Goal: Task Accomplishment & Management: Complete application form

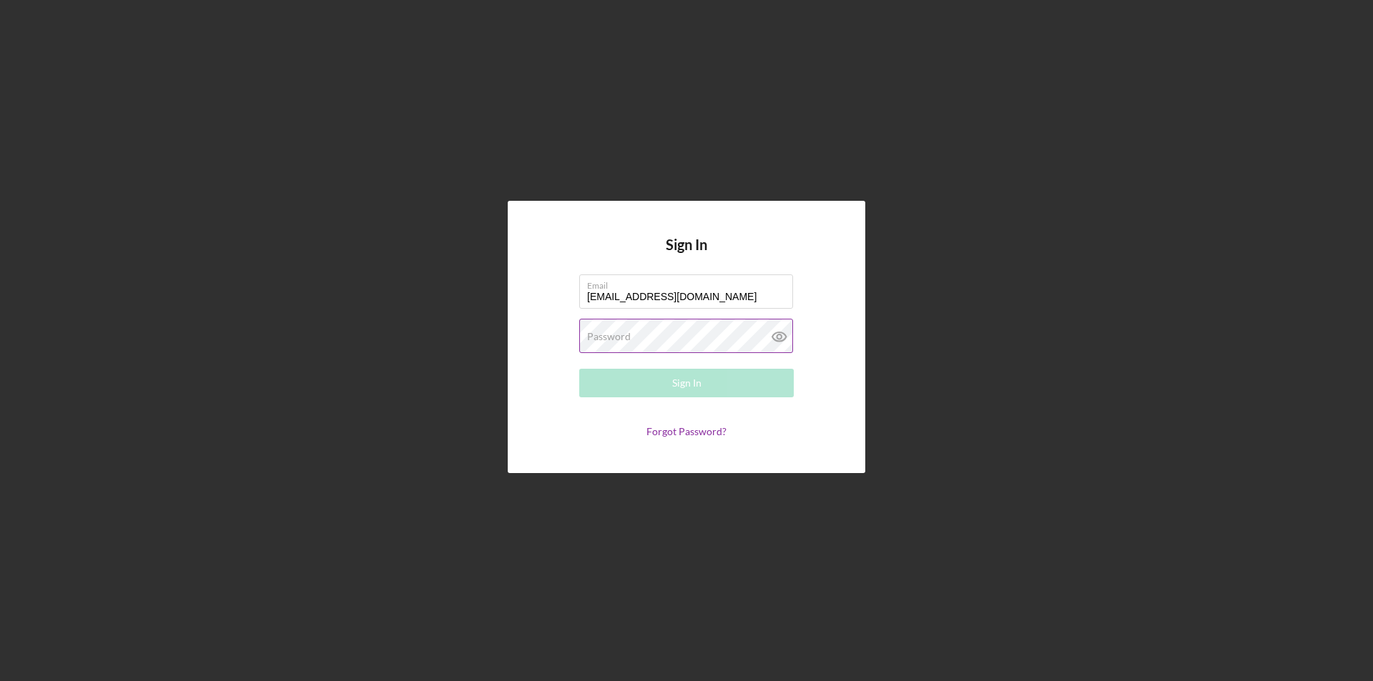
type input "[EMAIL_ADDRESS][DOMAIN_NAME]"
click at [595, 332] on label "Password" at bounding box center [609, 336] width 44 height 11
click at [682, 392] on div "Sign In" at bounding box center [686, 383] width 29 height 29
click at [784, 333] on icon at bounding box center [779, 337] width 14 height 9
click at [744, 380] on button "Sign In" at bounding box center [686, 383] width 215 height 29
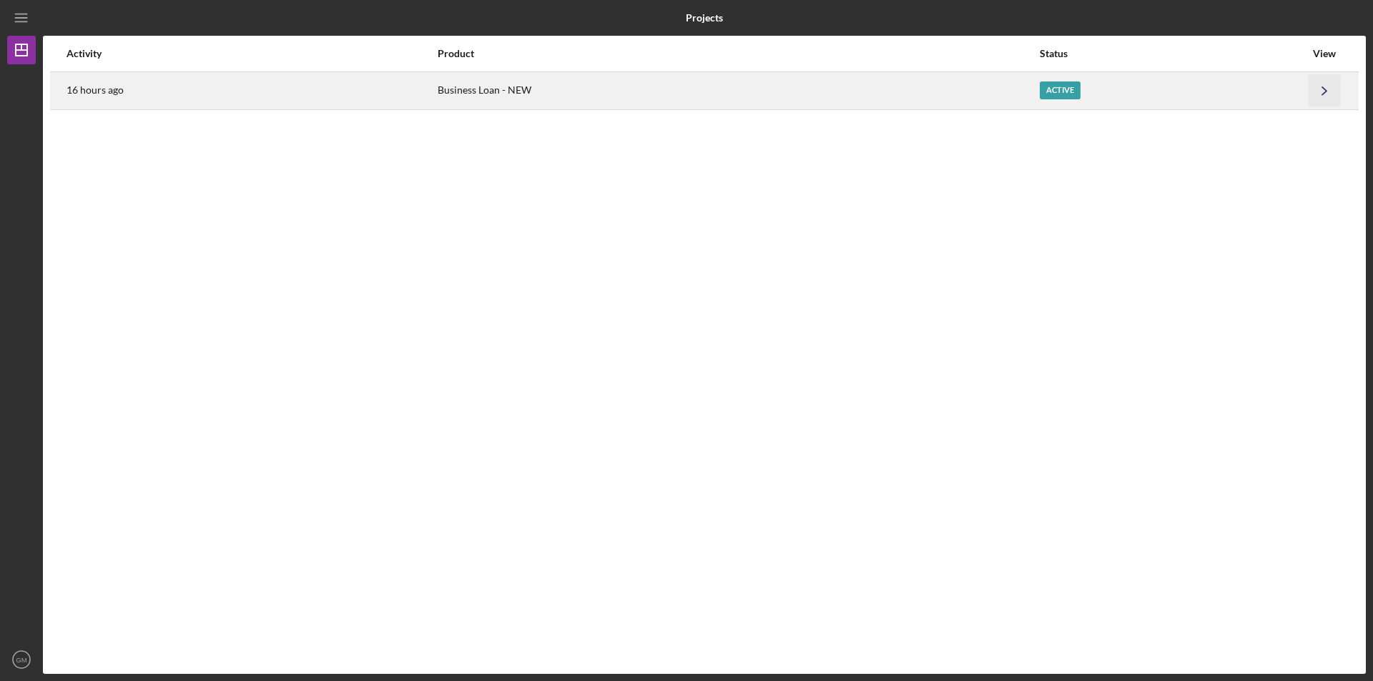
click at [1329, 92] on icon "Icon/Navigate" at bounding box center [1325, 90] width 32 height 32
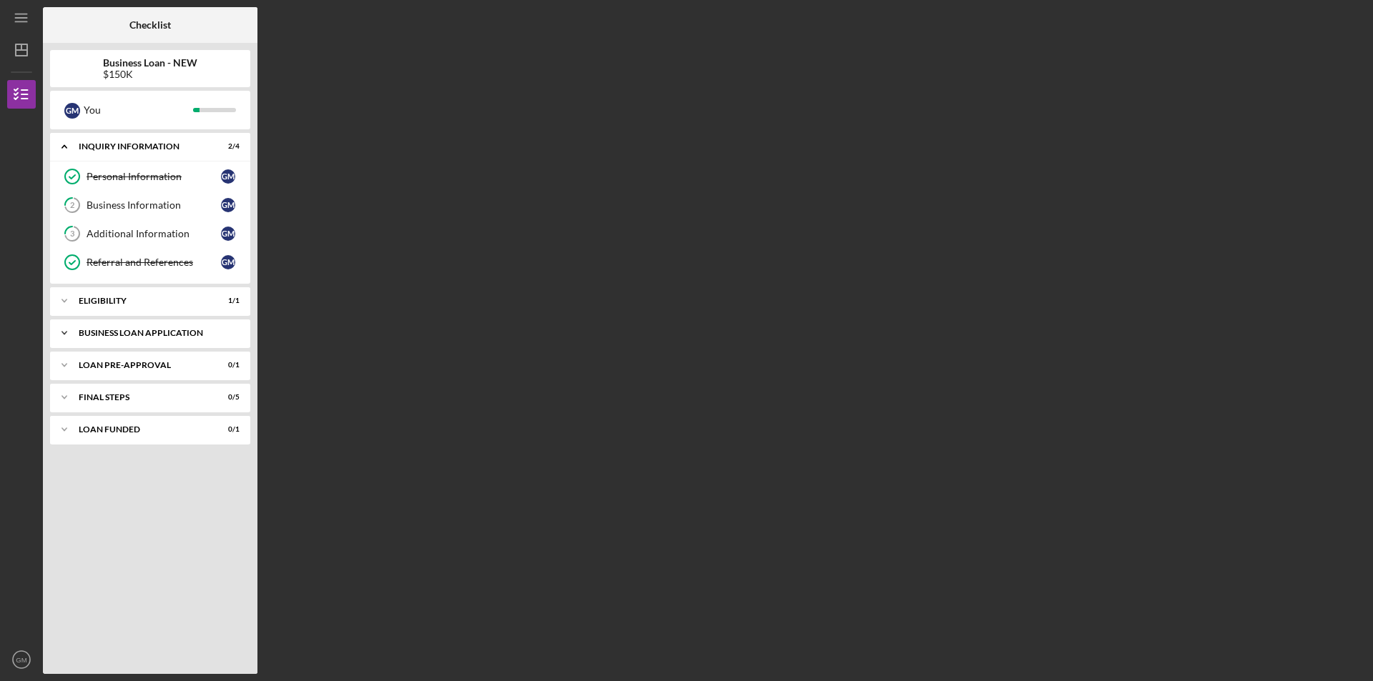
click at [241, 332] on div "Icon/Expander BUSINESS LOAN APPLICATION 2 / 20" at bounding box center [150, 333] width 200 height 29
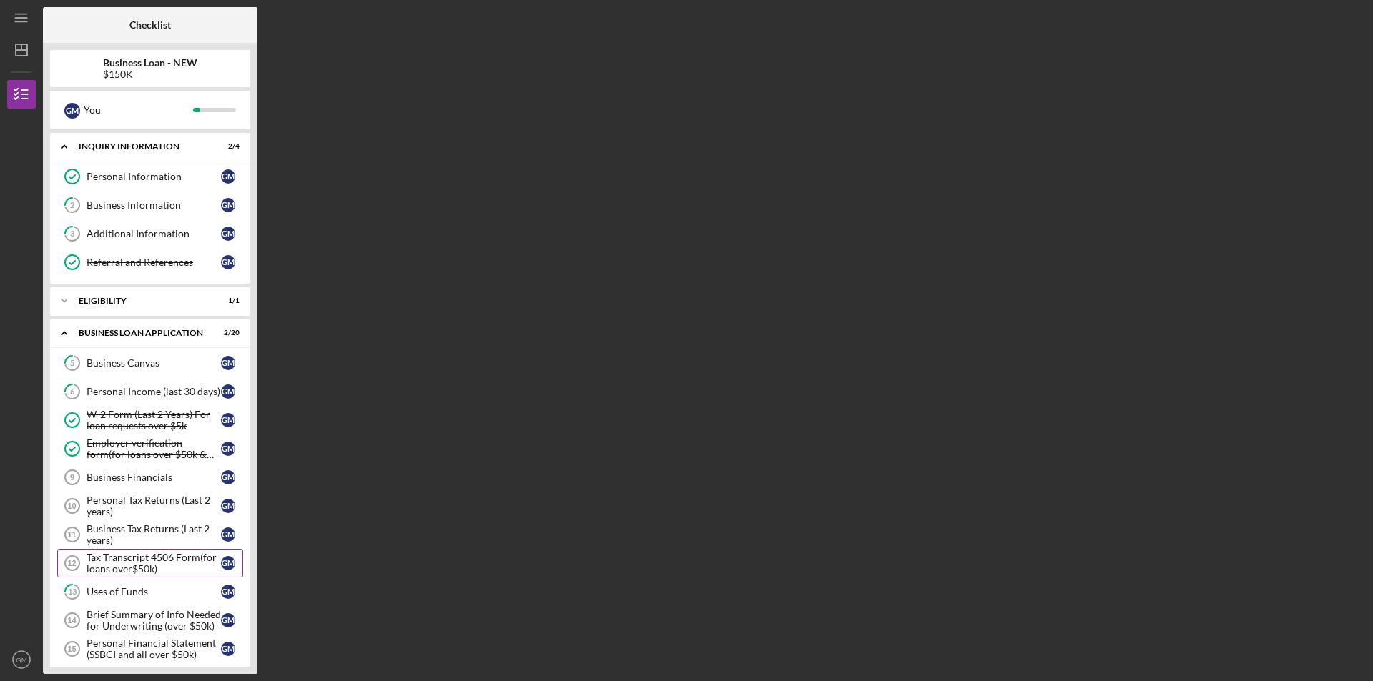
click at [200, 556] on div "Tax Transcript 4506 Form(for loans over$50k)" at bounding box center [154, 563] width 134 height 23
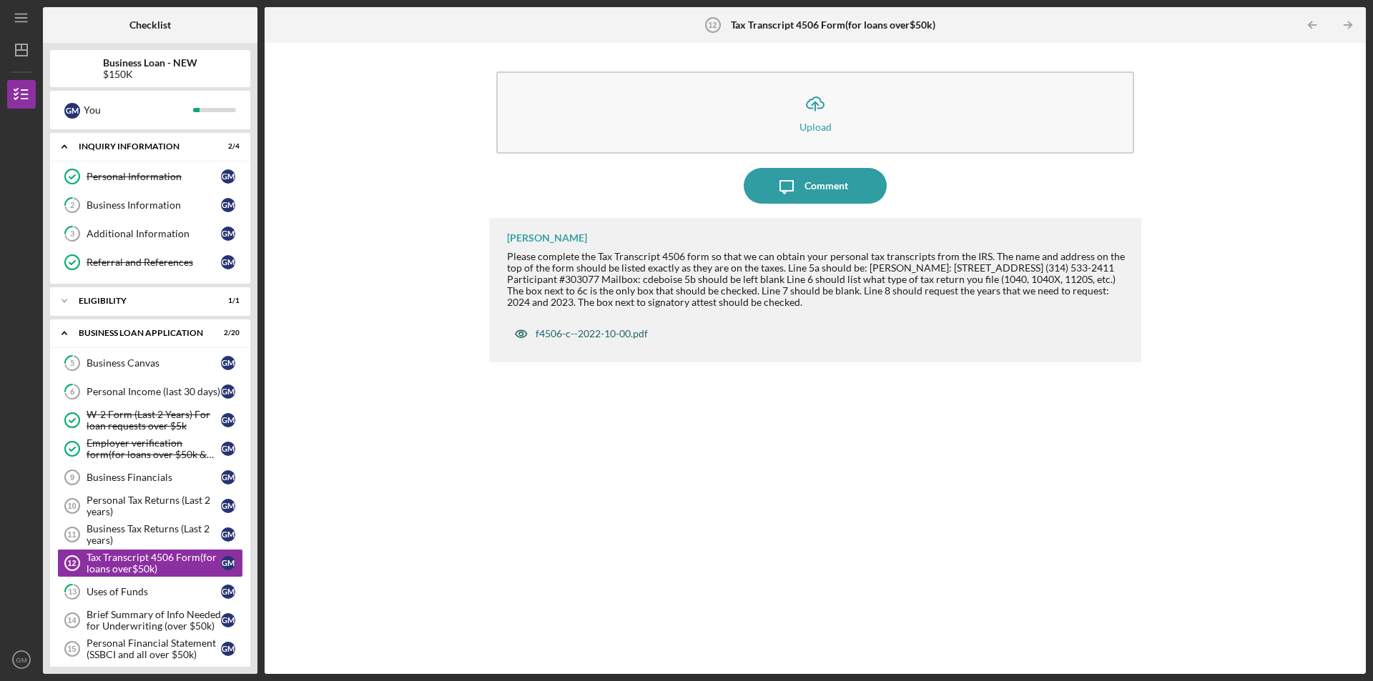
click at [634, 339] on div "f4506-c--2022-10-00.pdf" at bounding box center [592, 333] width 112 height 11
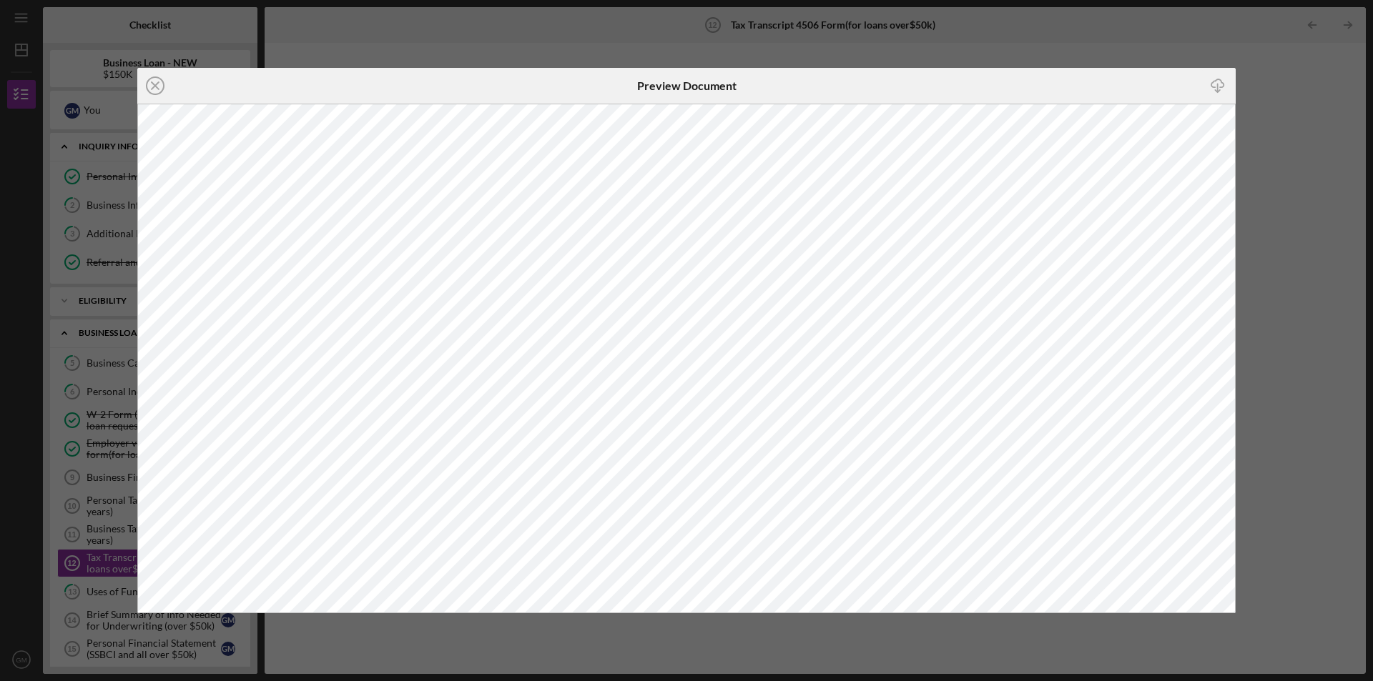
click at [1215, 87] on icon "Icon/Download" at bounding box center [1218, 86] width 32 height 32
click at [109, 108] on div "Icon/Close Preview Document Icon/Download" at bounding box center [686, 340] width 1373 height 681
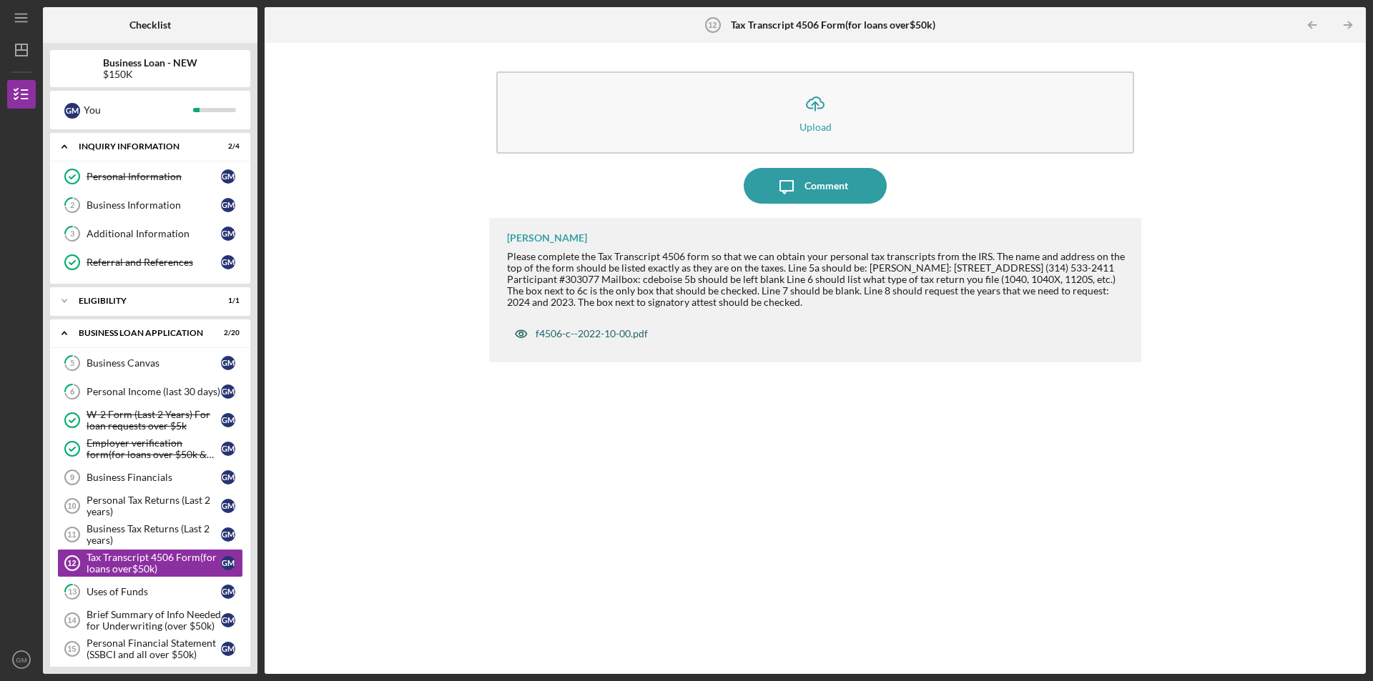
click at [565, 338] on div "f4506-c--2022-10-00.pdf" at bounding box center [592, 333] width 112 height 11
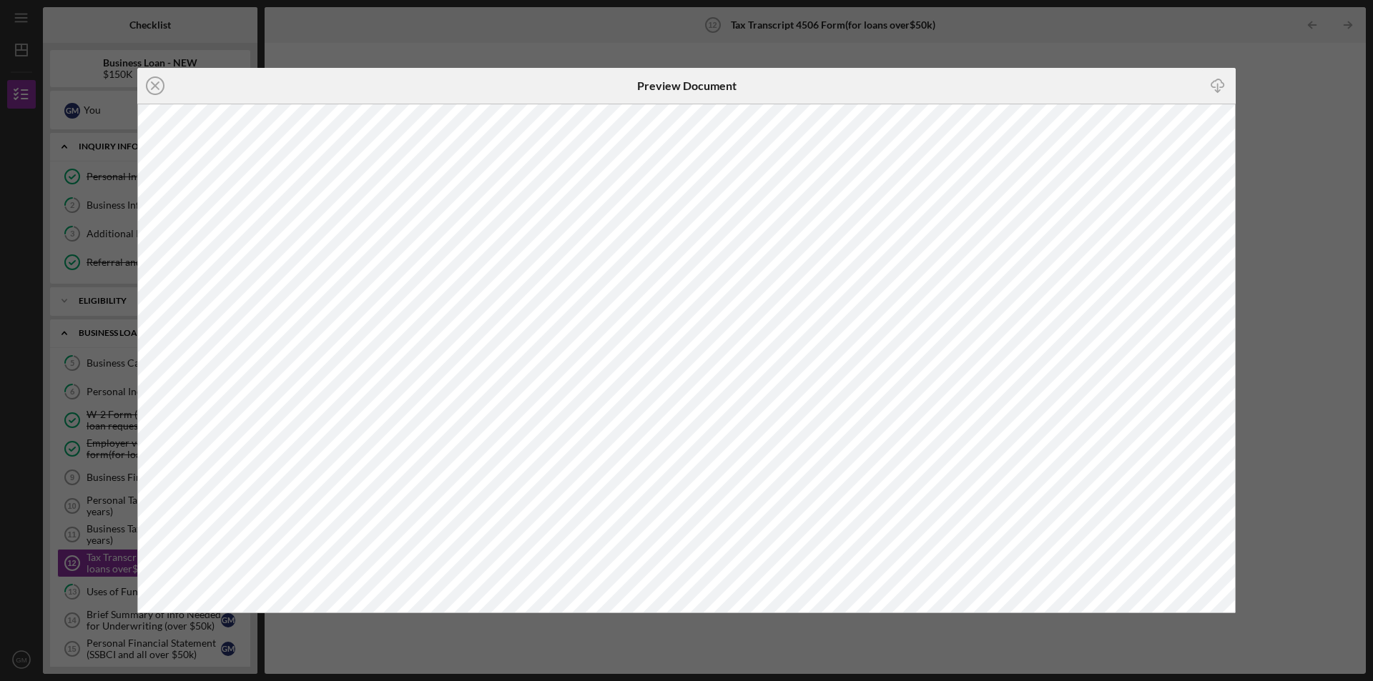
click at [154, 89] on icon "Icon/Close" at bounding box center [155, 86] width 36 height 36
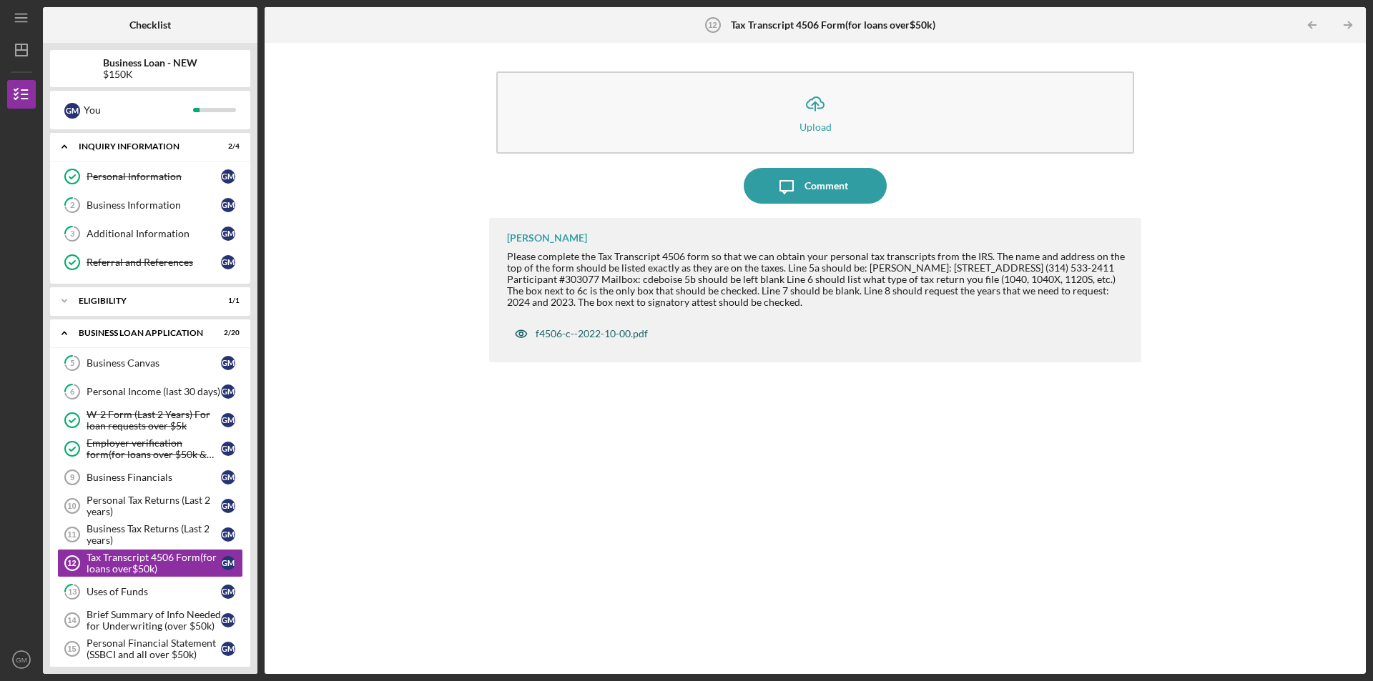
click at [609, 340] on div "f4506-c--2022-10-00.pdf" at bounding box center [581, 334] width 148 height 29
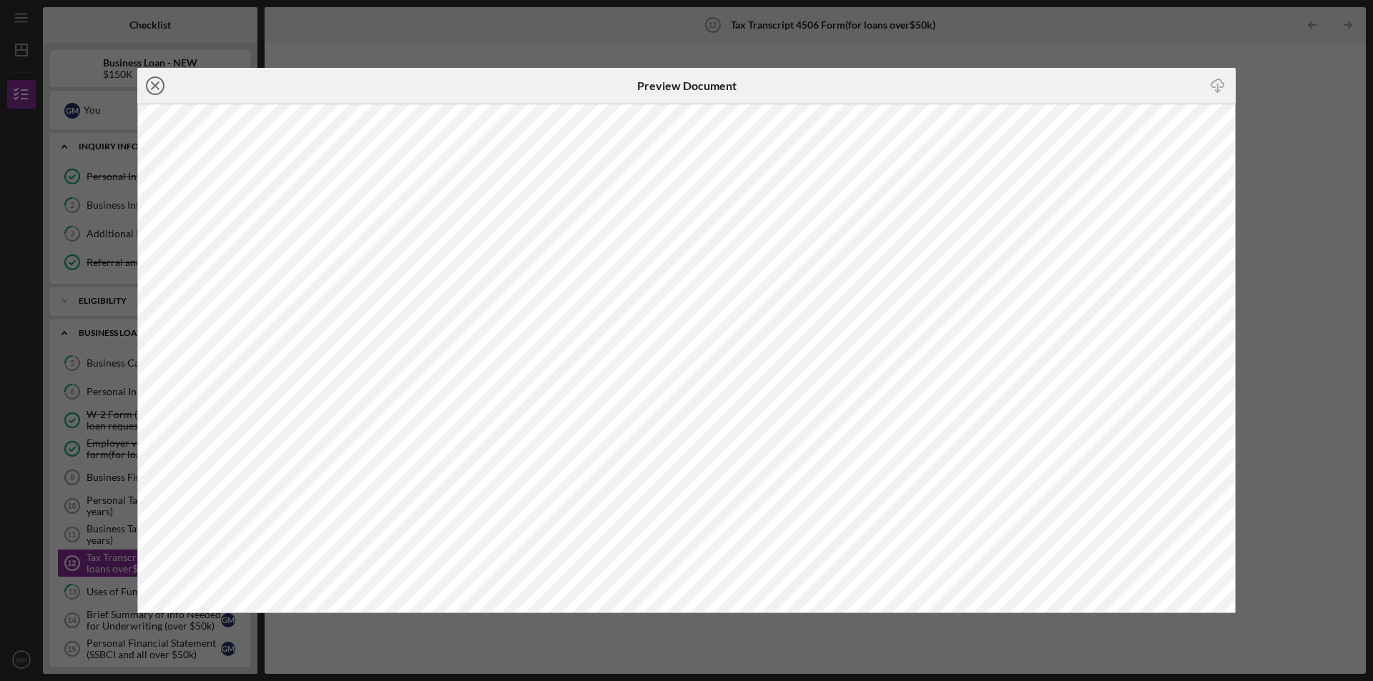
click at [148, 88] on icon "Icon/Close" at bounding box center [155, 86] width 36 height 36
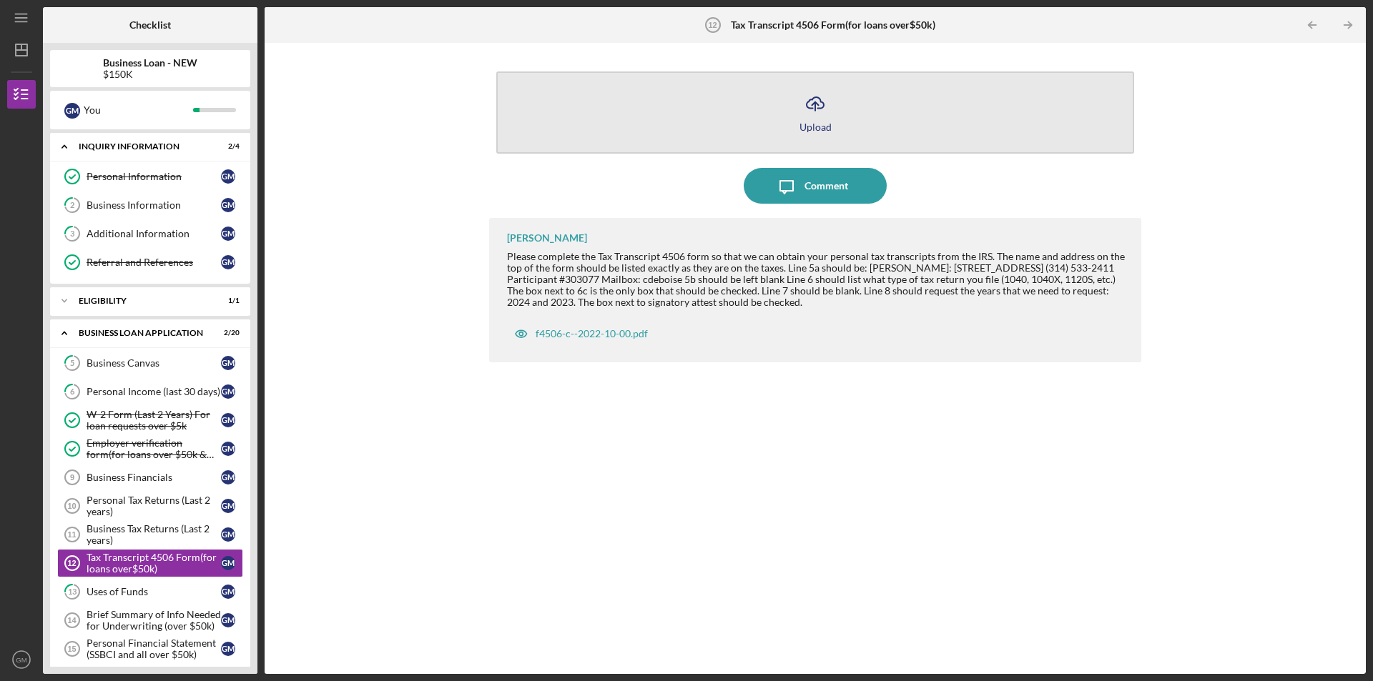
click at [819, 119] on icon "Icon/Upload" at bounding box center [815, 104] width 36 height 36
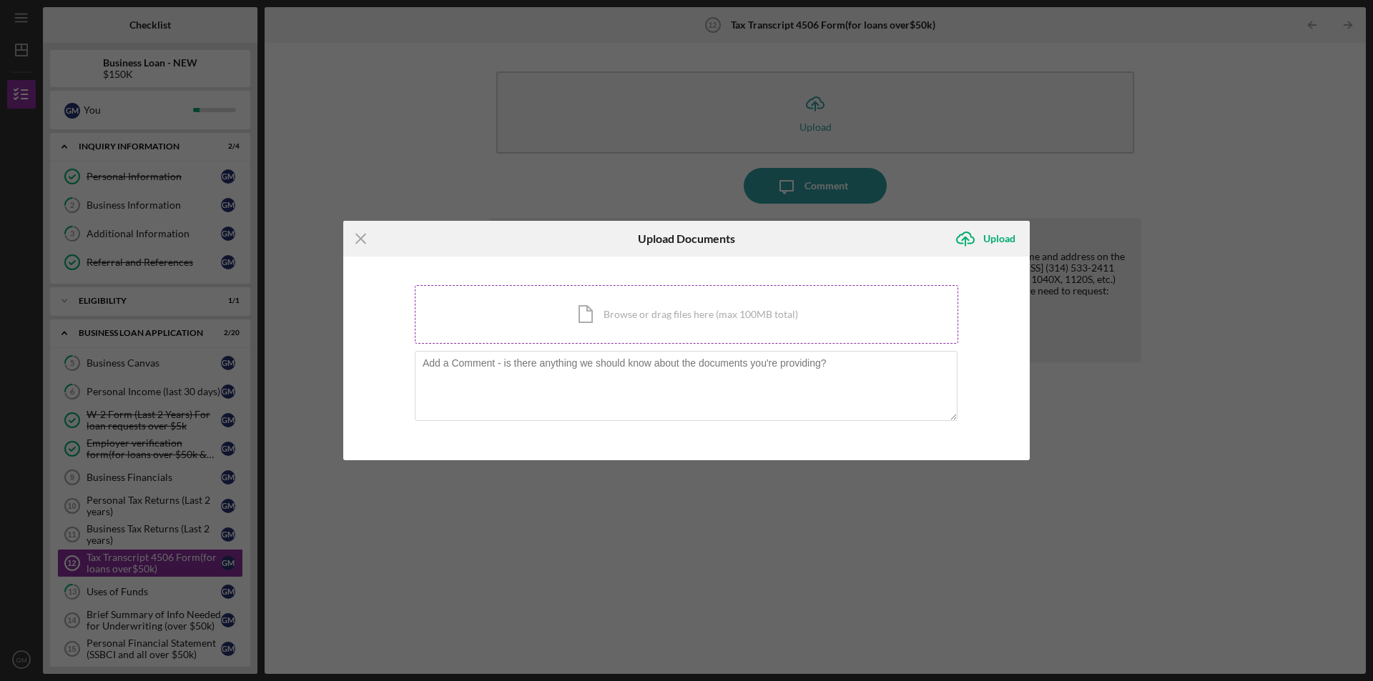
click at [747, 318] on div "Icon/Document Browse or drag files here (max 100MB total) Tap to choose files o…" at bounding box center [686, 314] width 543 height 59
click at [193, 558] on div "Icon/Menu Close Upload Documents Icon/Upload Upload You're uploading documents …" at bounding box center [686, 340] width 1373 height 681
click at [355, 236] on icon "Icon/Menu Close" at bounding box center [361, 239] width 36 height 36
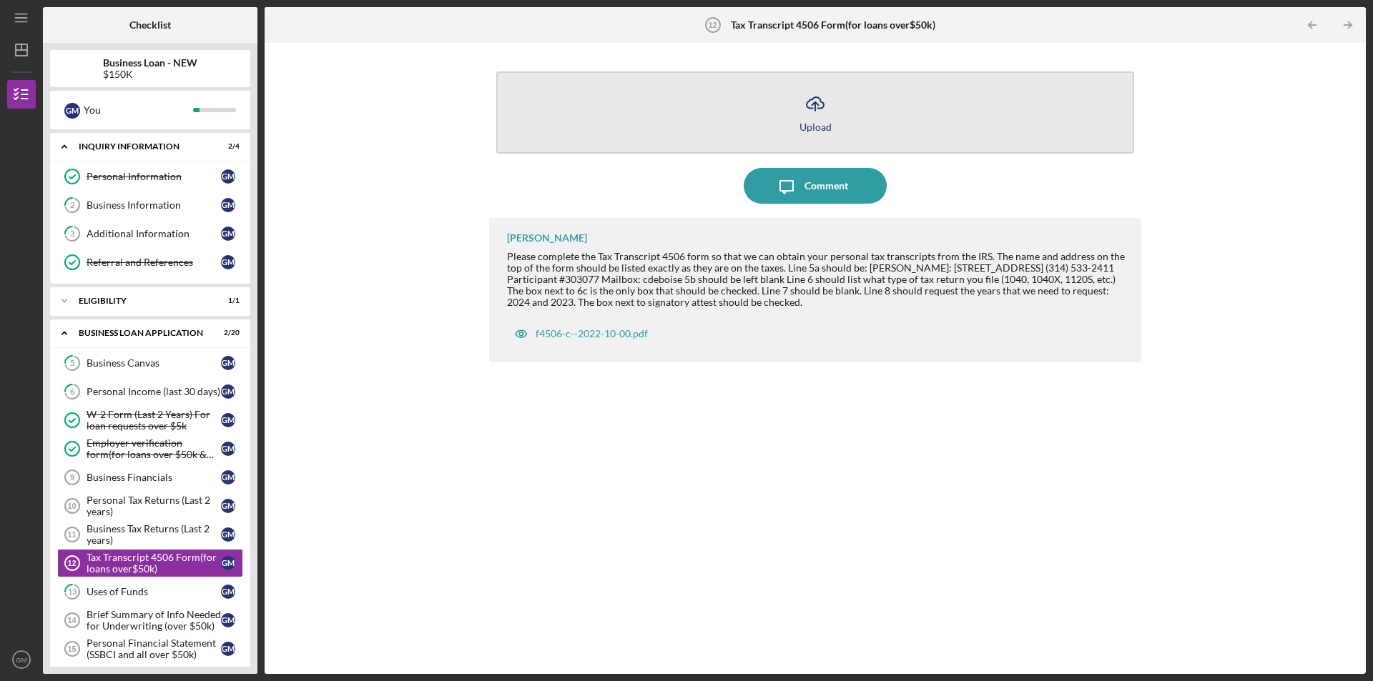
click at [812, 107] on icon "Icon/Upload" at bounding box center [815, 104] width 36 height 36
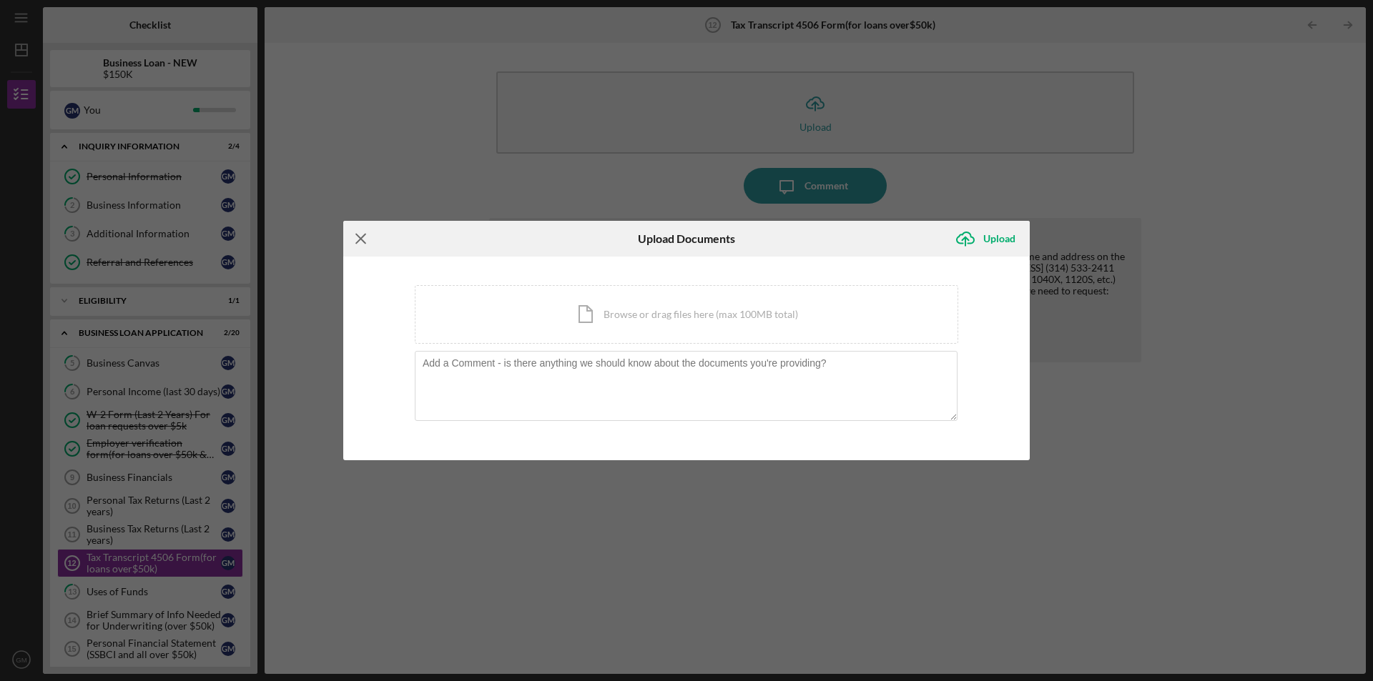
click at [360, 241] on icon "Icon/Menu Close" at bounding box center [361, 239] width 36 height 36
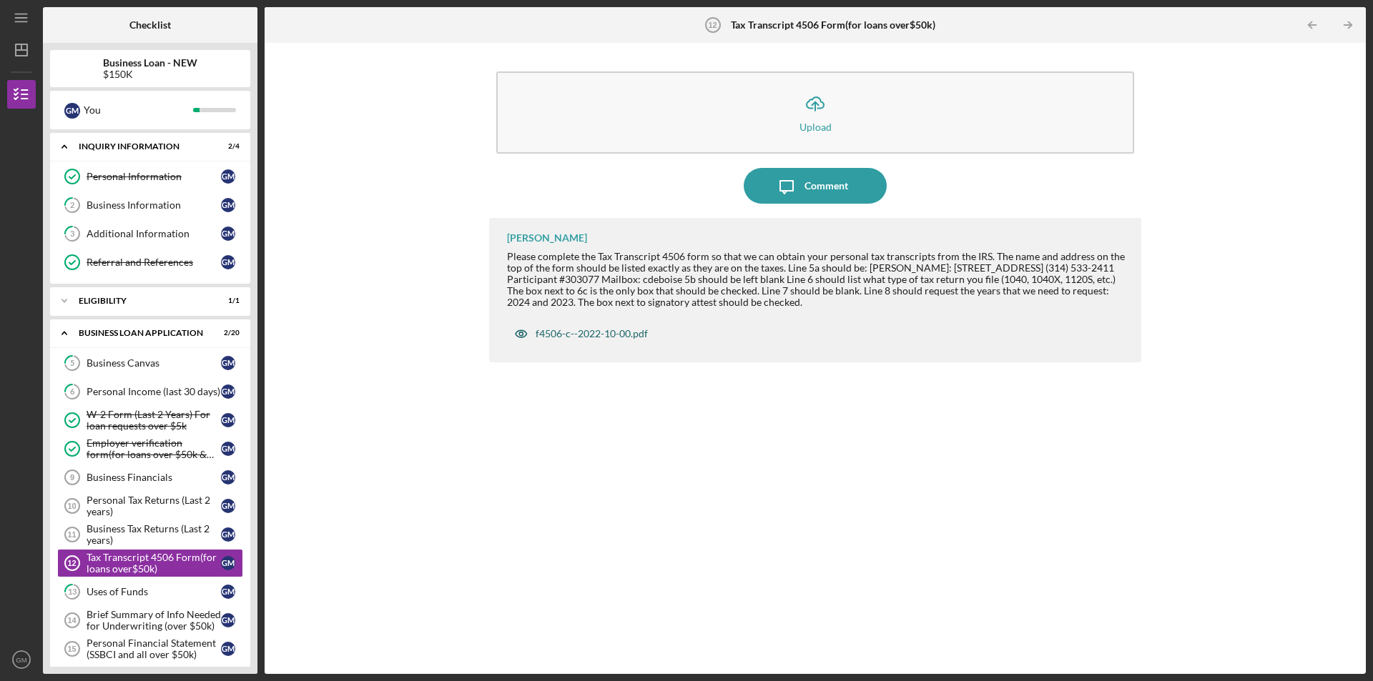
click at [581, 332] on div "f4506-c--2022-10-00.pdf" at bounding box center [592, 333] width 112 height 11
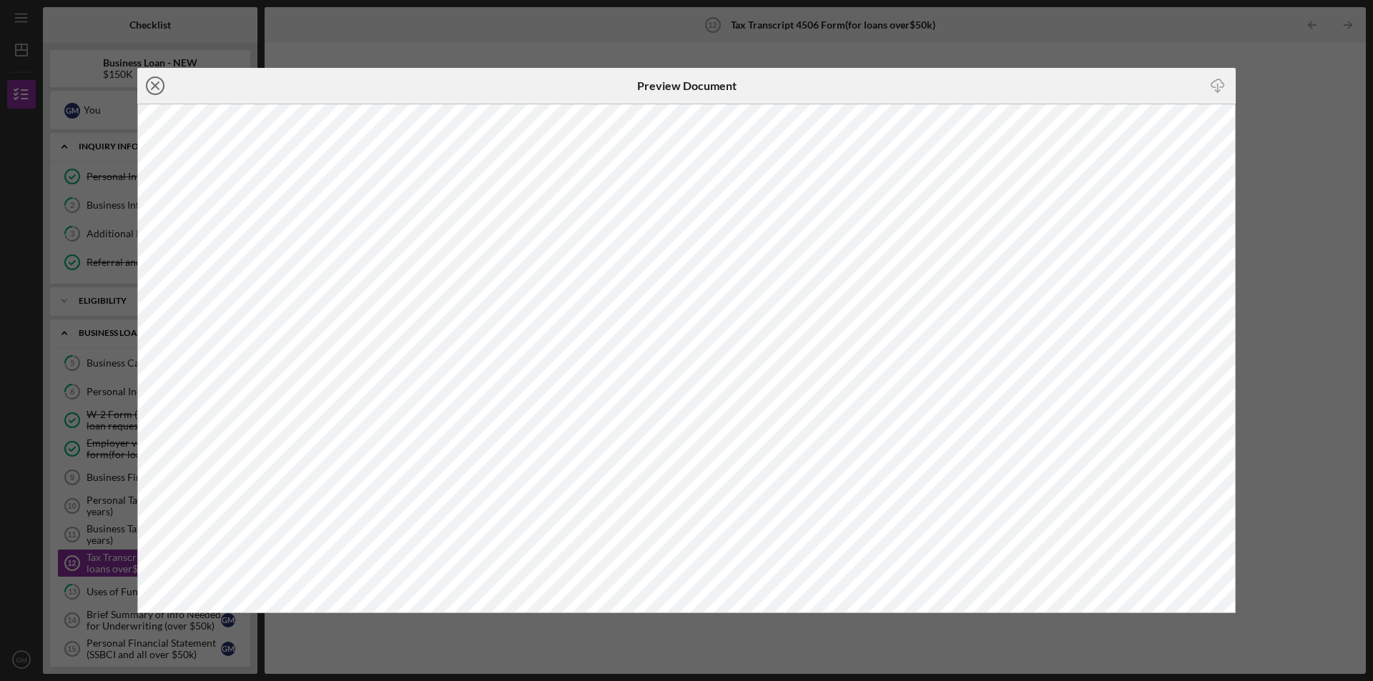
click at [151, 84] on icon "Icon/Close" at bounding box center [155, 86] width 36 height 36
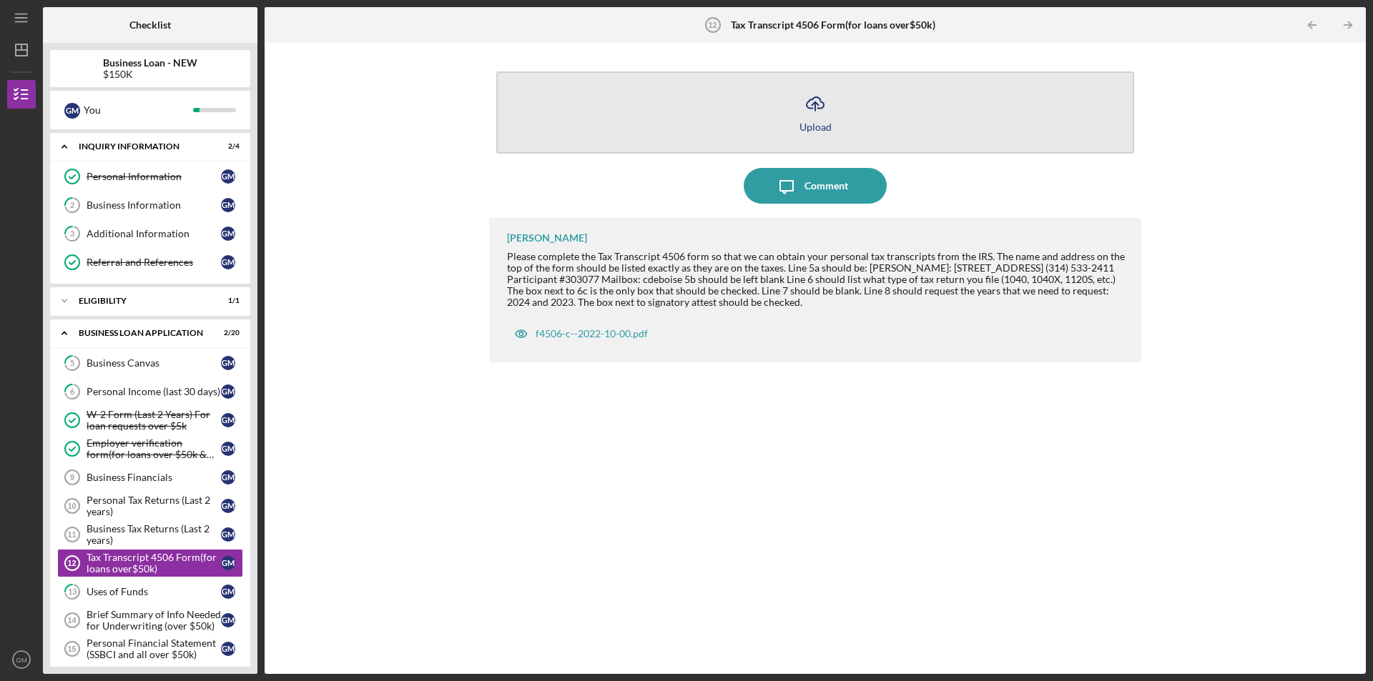
click at [802, 119] on icon "Icon/Upload" at bounding box center [815, 104] width 36 height 36
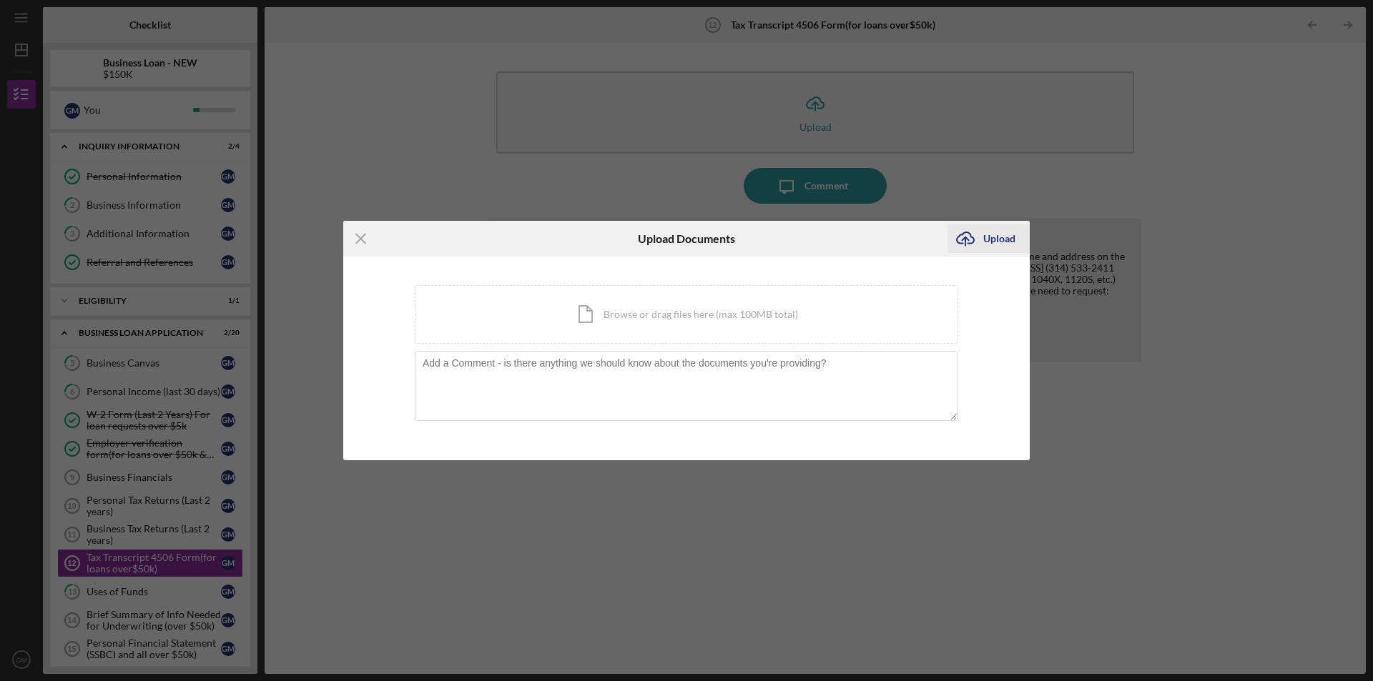
click at [992, 242] on div "Upload" at bounding box center [999, 239] width 32 height 29
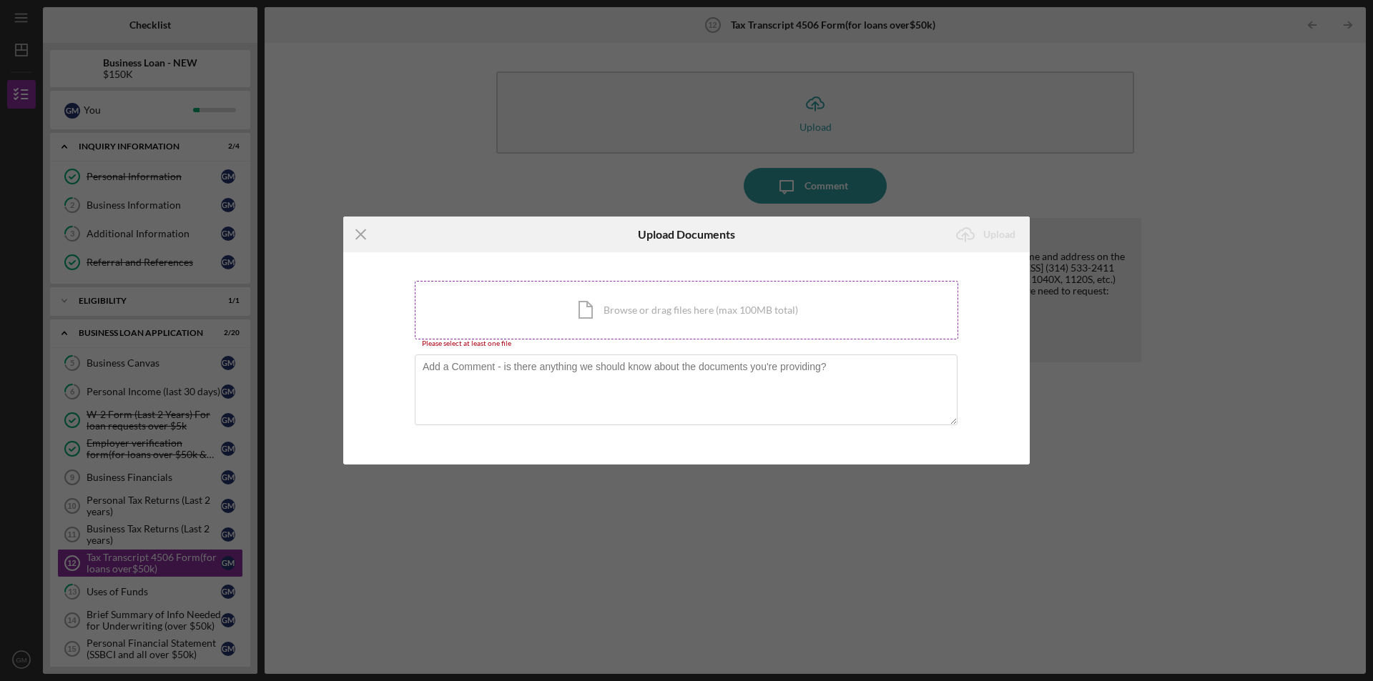
click at [705, 306] on div "Icon/Document Browse or drag files here (max 100MB total) Tap to choose files o…" at bounding box center [686, 310] width 543 height 59
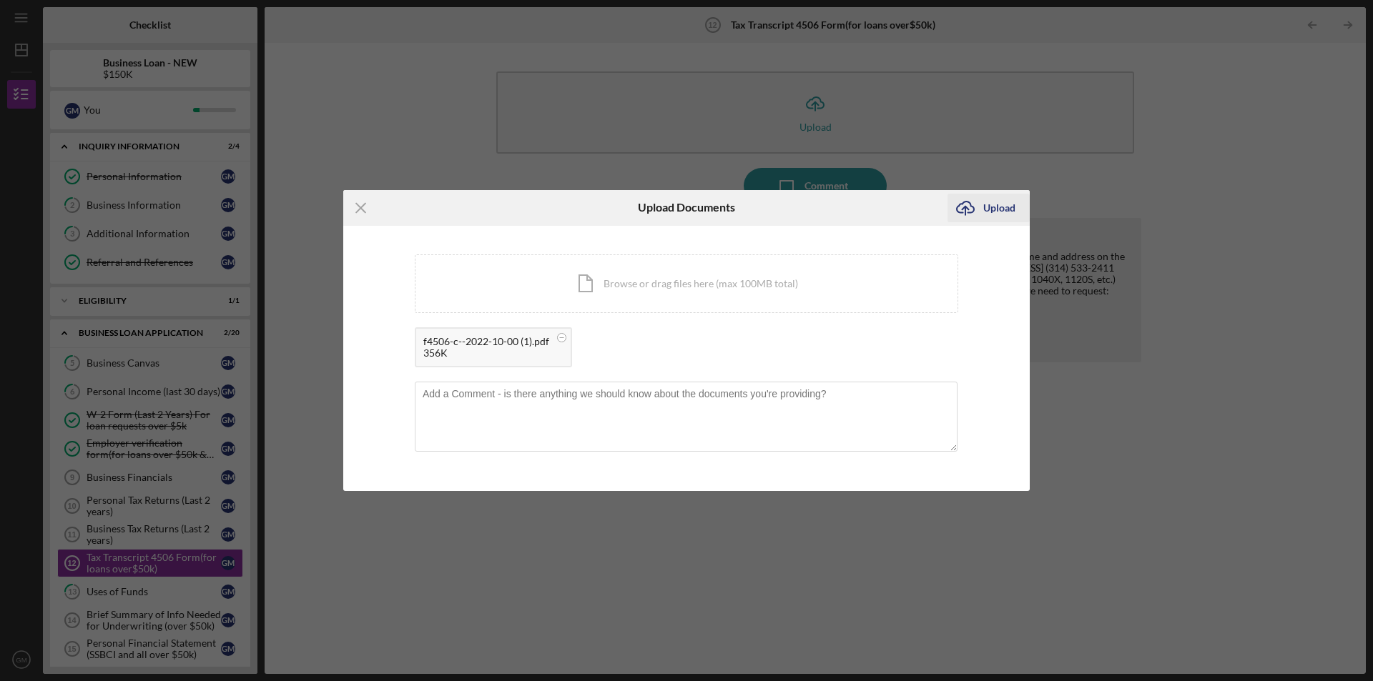
click at [964, 210] on icon "Icon/Upload" at bounding box center [966, 208] width 36 height 36
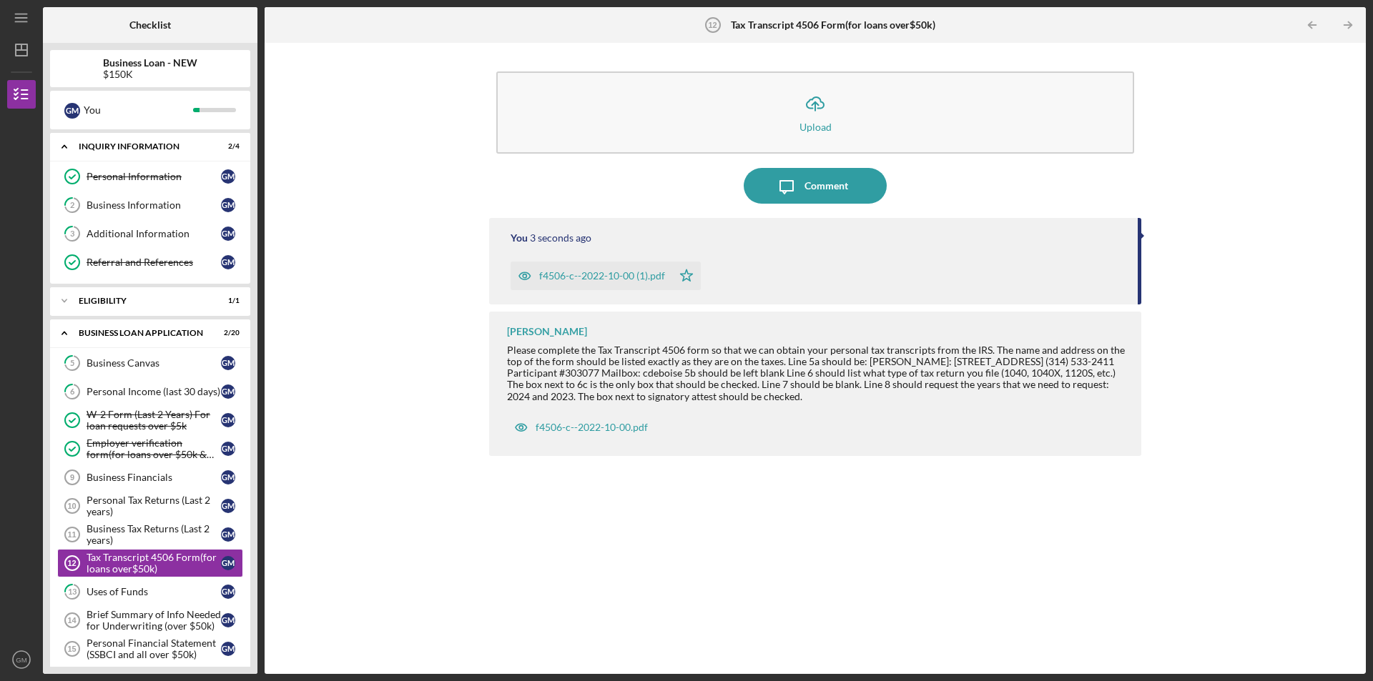
click at [653, 280] on div "f4506-c--2022-10-00 (1).pdf" at bounding box center [602, 275] width 126 height 11
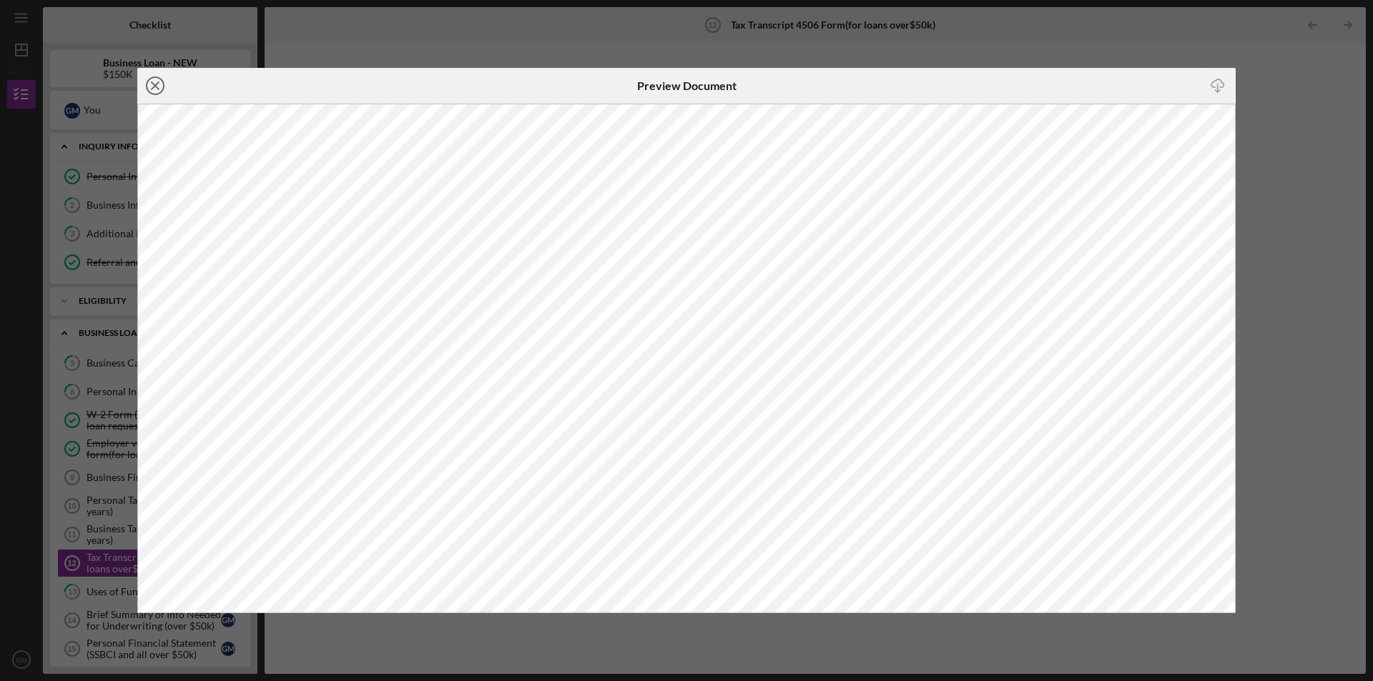
click at [150, 86] on icon "Icon/Close" at bounding box center [155, 86] width 36 height 36
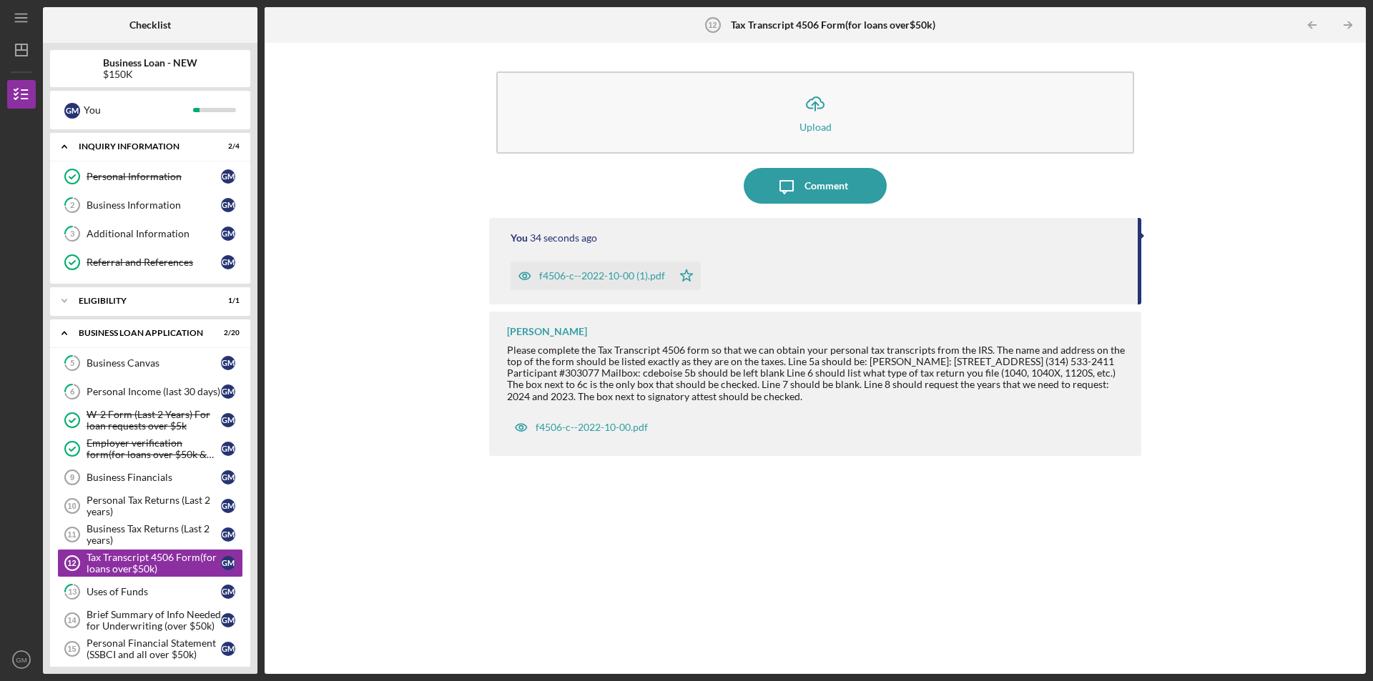
drag, startPoint x: 556, startPoint y: 277, endPoint x: 852, endPoint y: 415, distance: 327.0
drag, startPoint x: 852, startPoint y: 415, endPoint x: 1162, endPoint y: 176, distance: 391.1
click at [1162, 176] on div "Icon/Upload Upload Icon/Message Comment You 39 seconds ago f4506-c--2022-10-00 …" at bounding box center [815, 358] width 1087 height 617
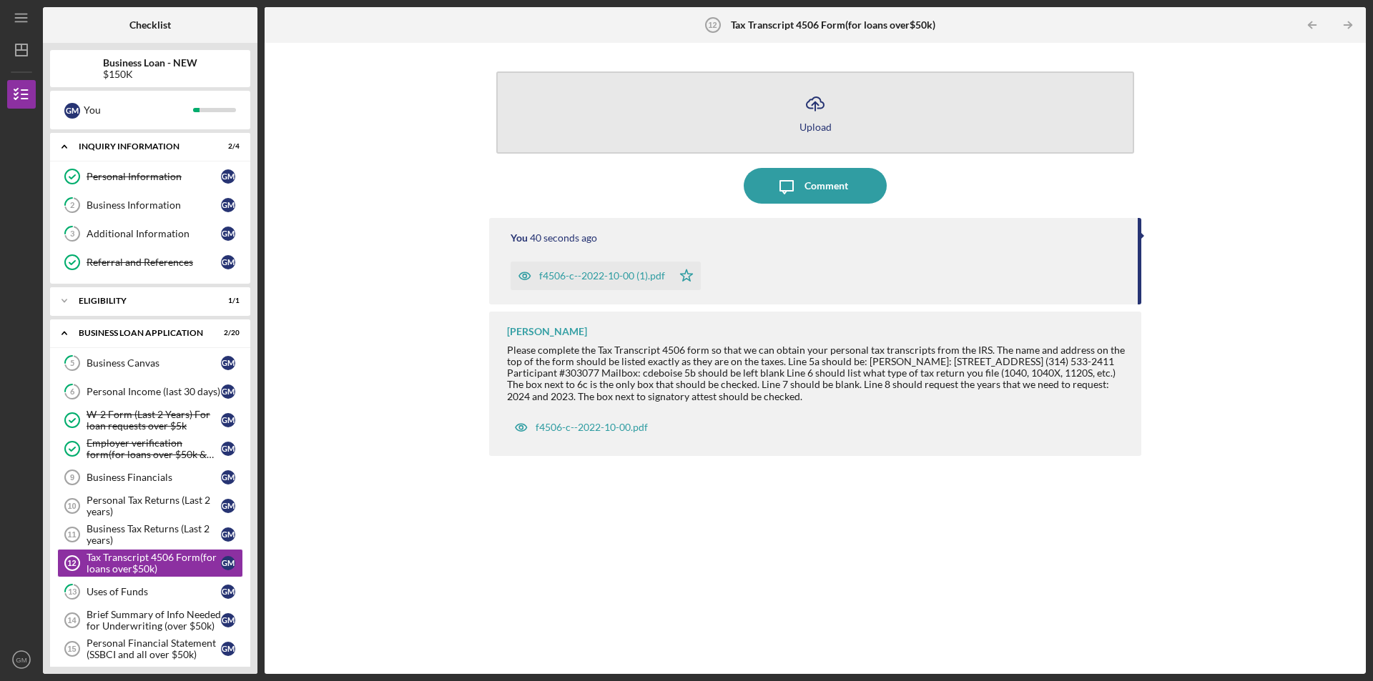
click at [829, 109] on icon "Icon/Upload" at bounding box center [815, 104] width 36 height 36
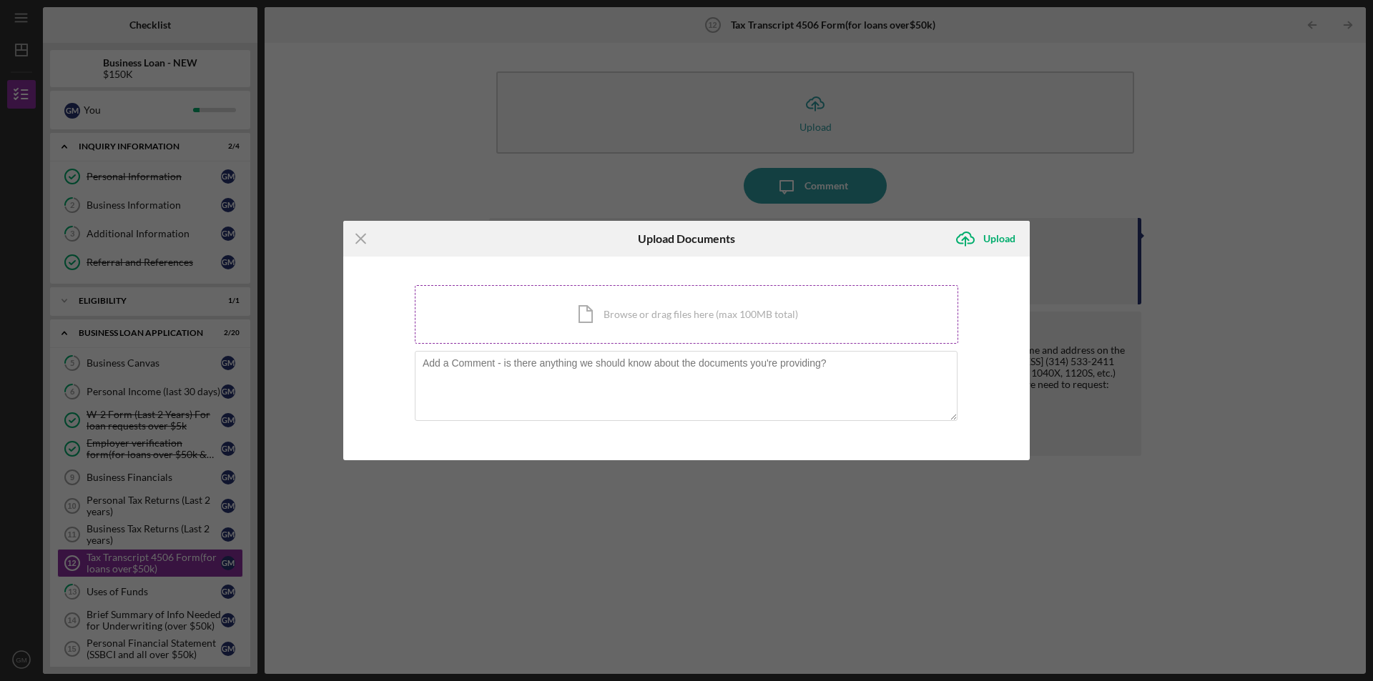
click at [655, 306] on div "Icon/Document Browse or drag files here (max 100MB total) Tap to choose files o…" at bounding box center [686, 314] width 543 height 59
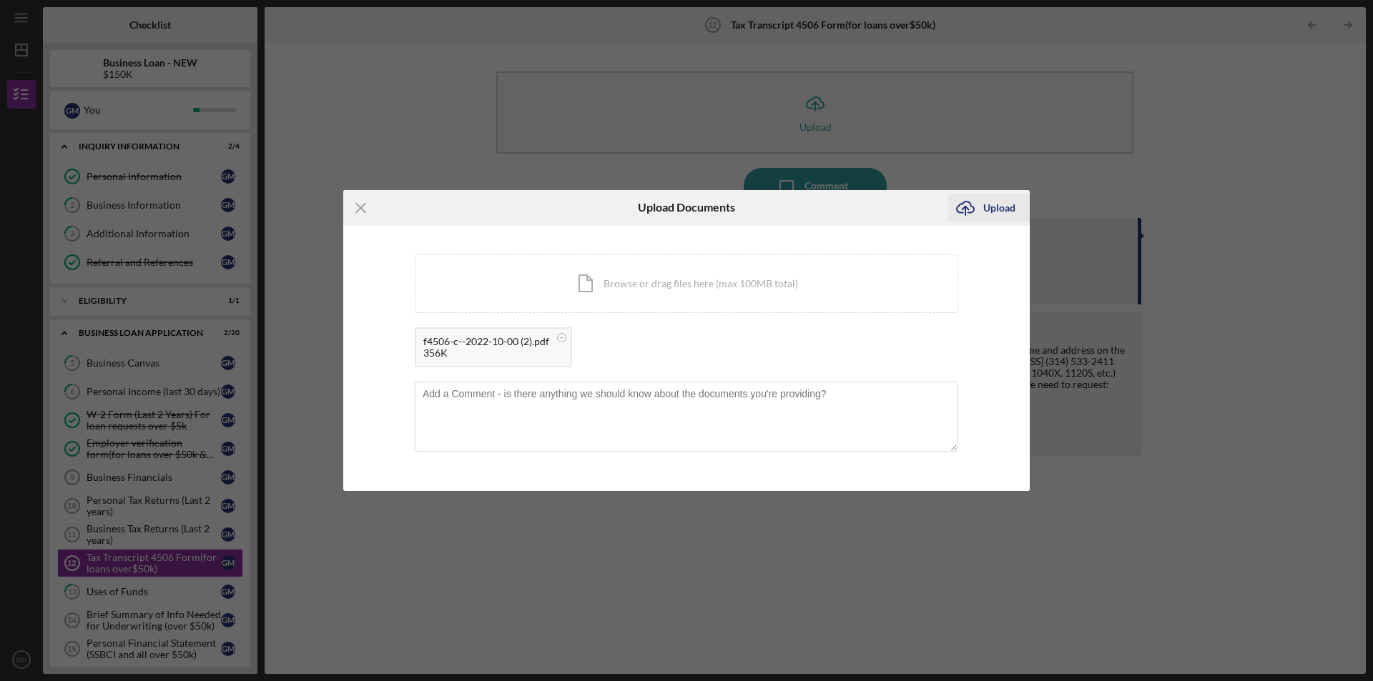
click at [1006, 208] on div "Upload" at bounding box center [999, 208] width 32 height 29
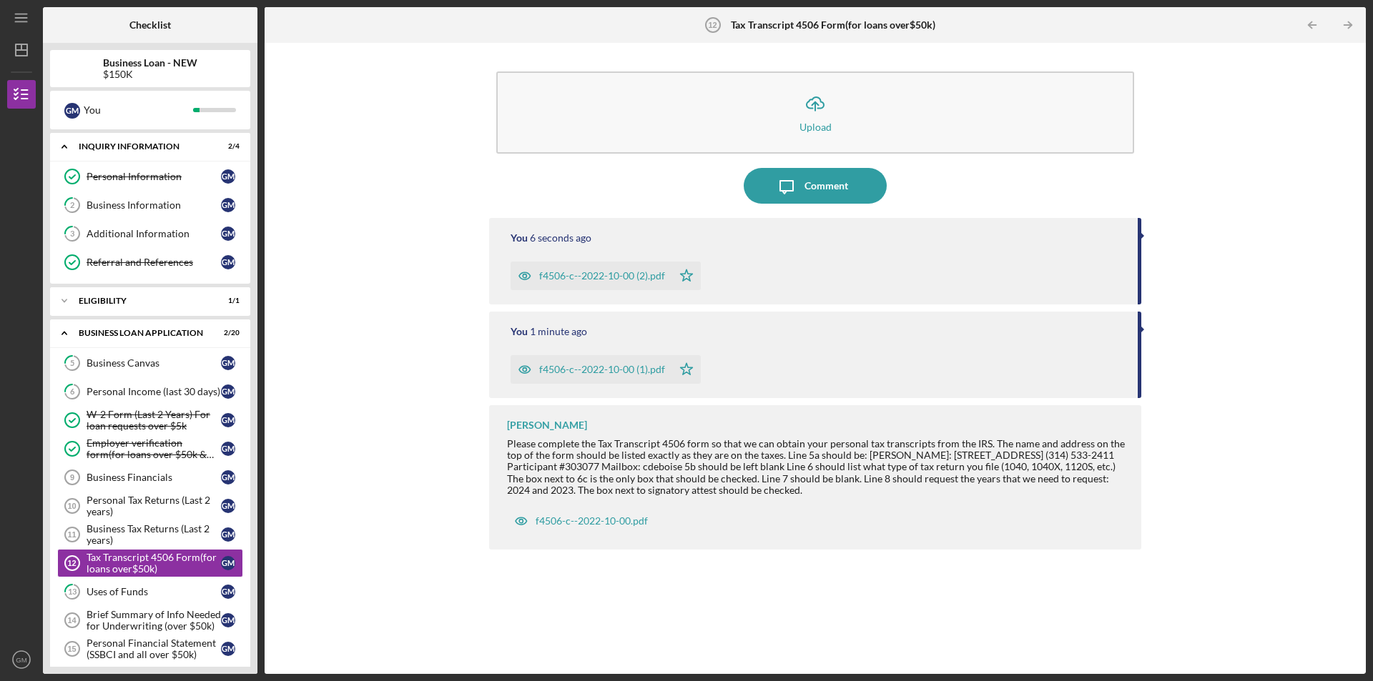
click at [600, 270] on div "f4506-c--2022-10-00 (2).pdf" at bounding box center [592, 276] width 162 height 29
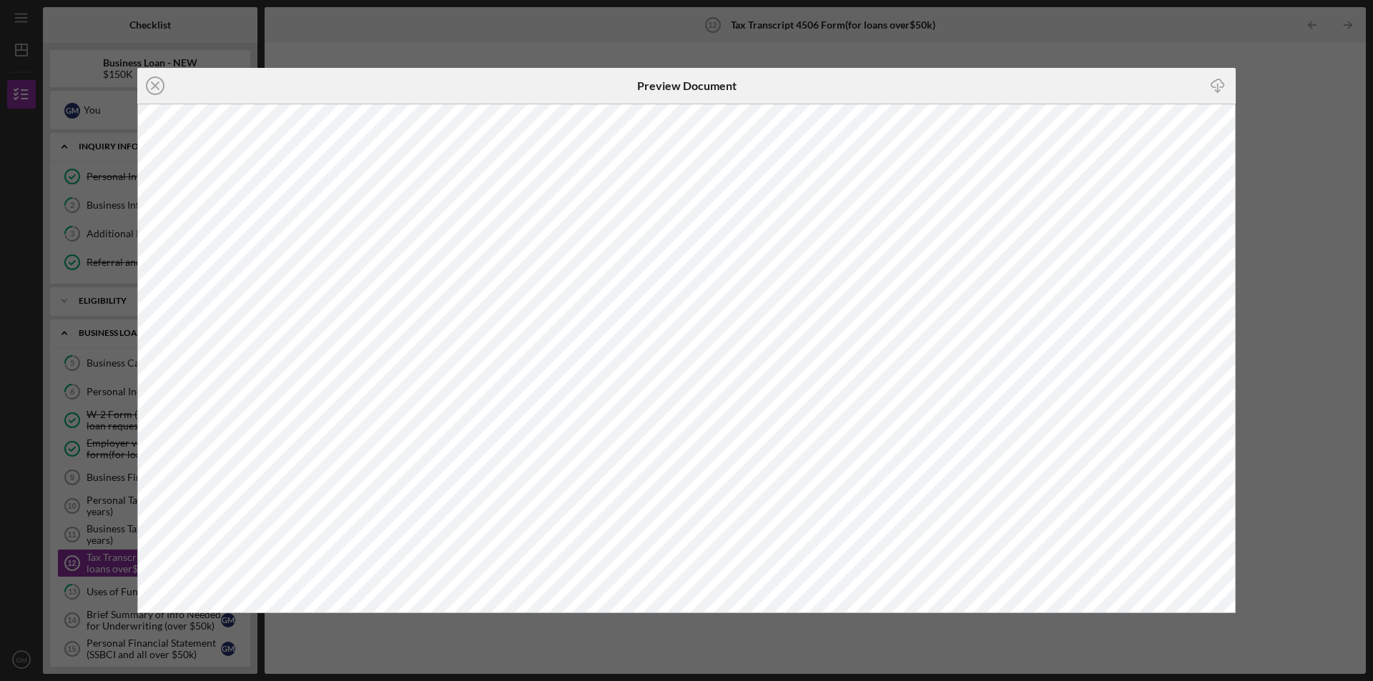
drag, startPoint x: 1043, startPoint y: 24, endPoint x: 1080, endPoint y: 30, distance: 37.0
click at [1066, 26] on div "Icon/Close Preview Document Icon/Download" at bounding box center [686, 340] width 1373 height 681
